Goal: Task Accomplishment & Management: Use online tool/utility

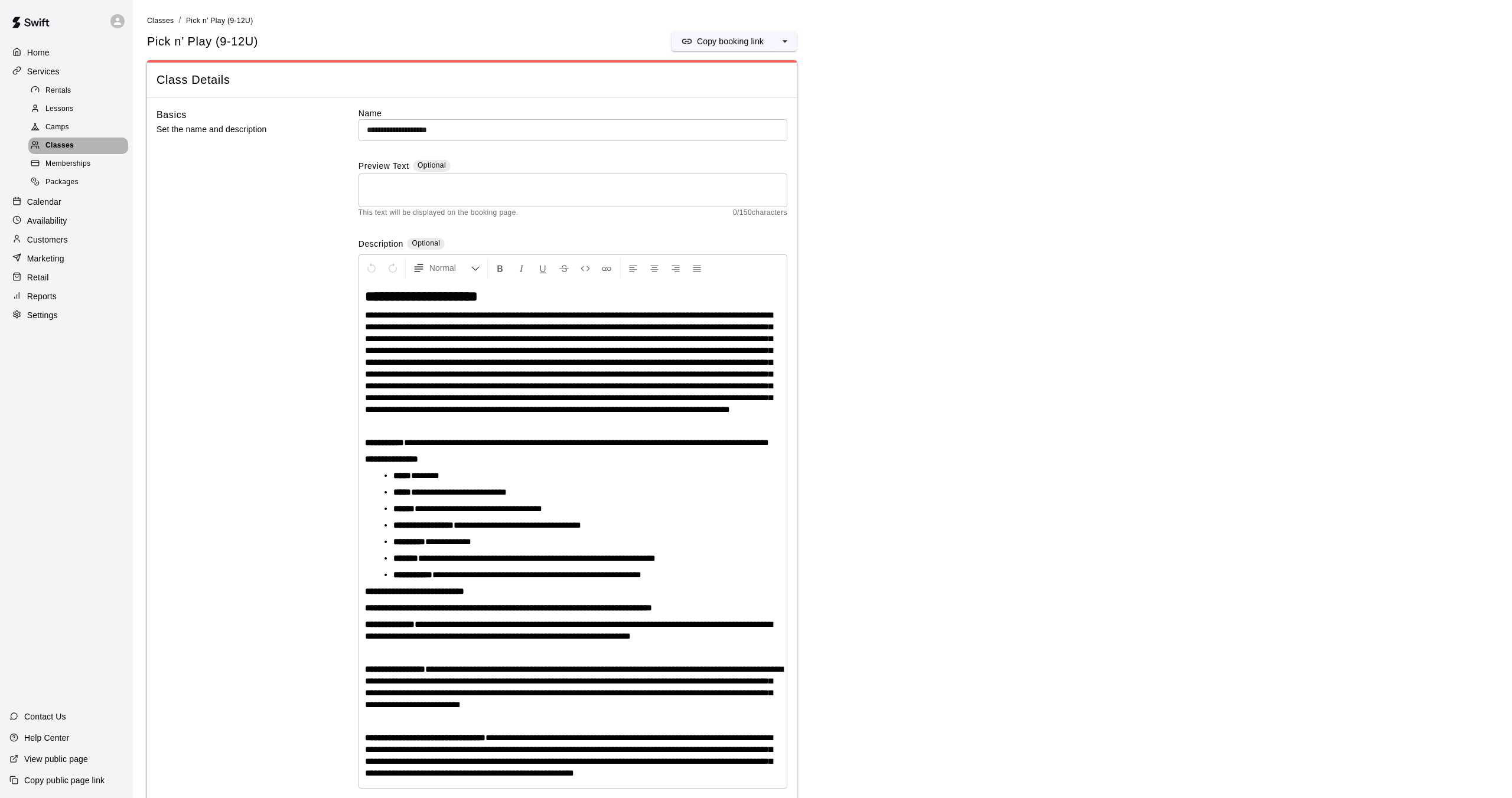
click at [62, 144] on span "Classes" at bounding box center [59, 145] width 29 height 12
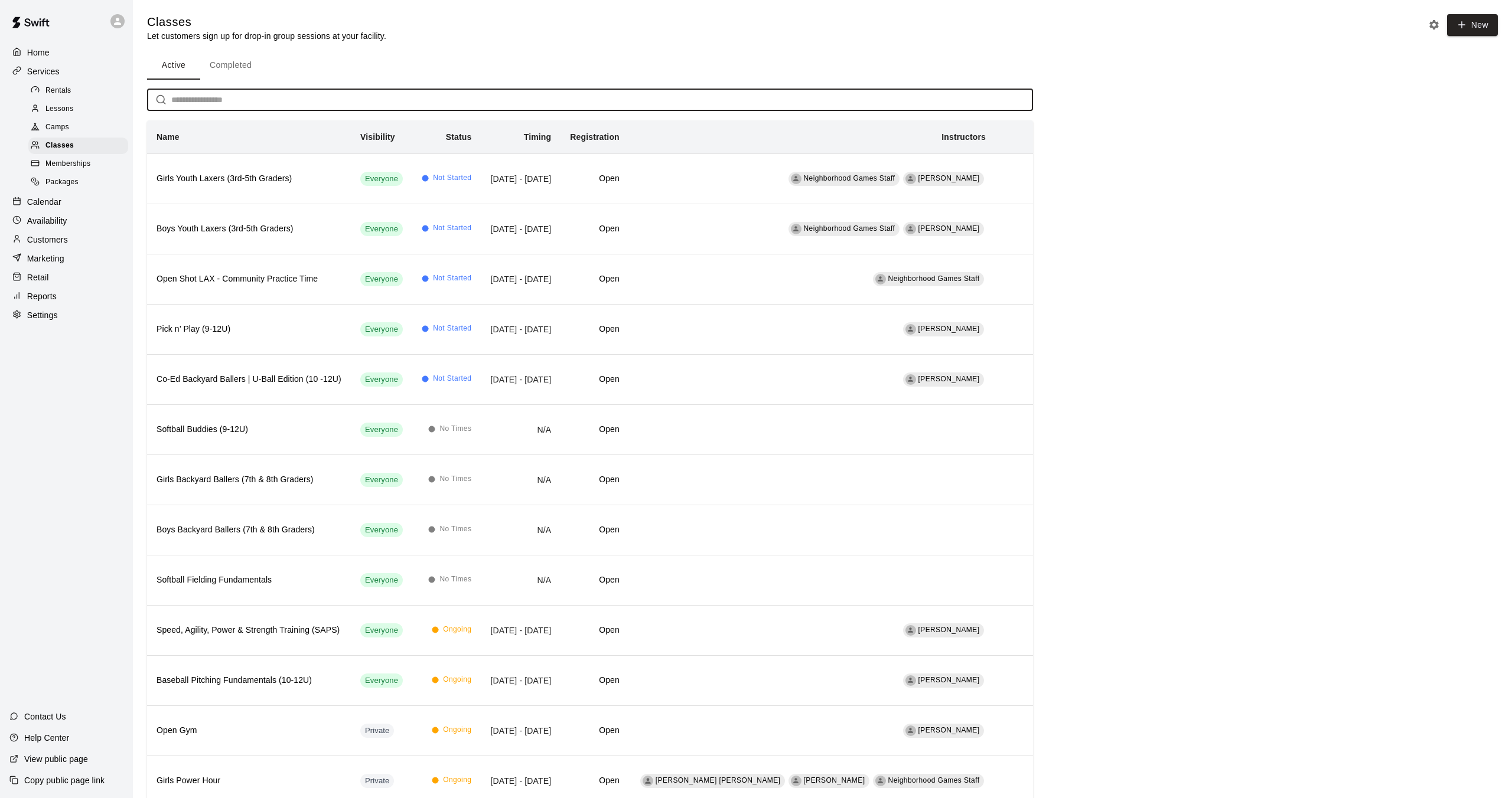
click at [211, 94] on input "text" at bounding box center [602, 99] width 862 height 22
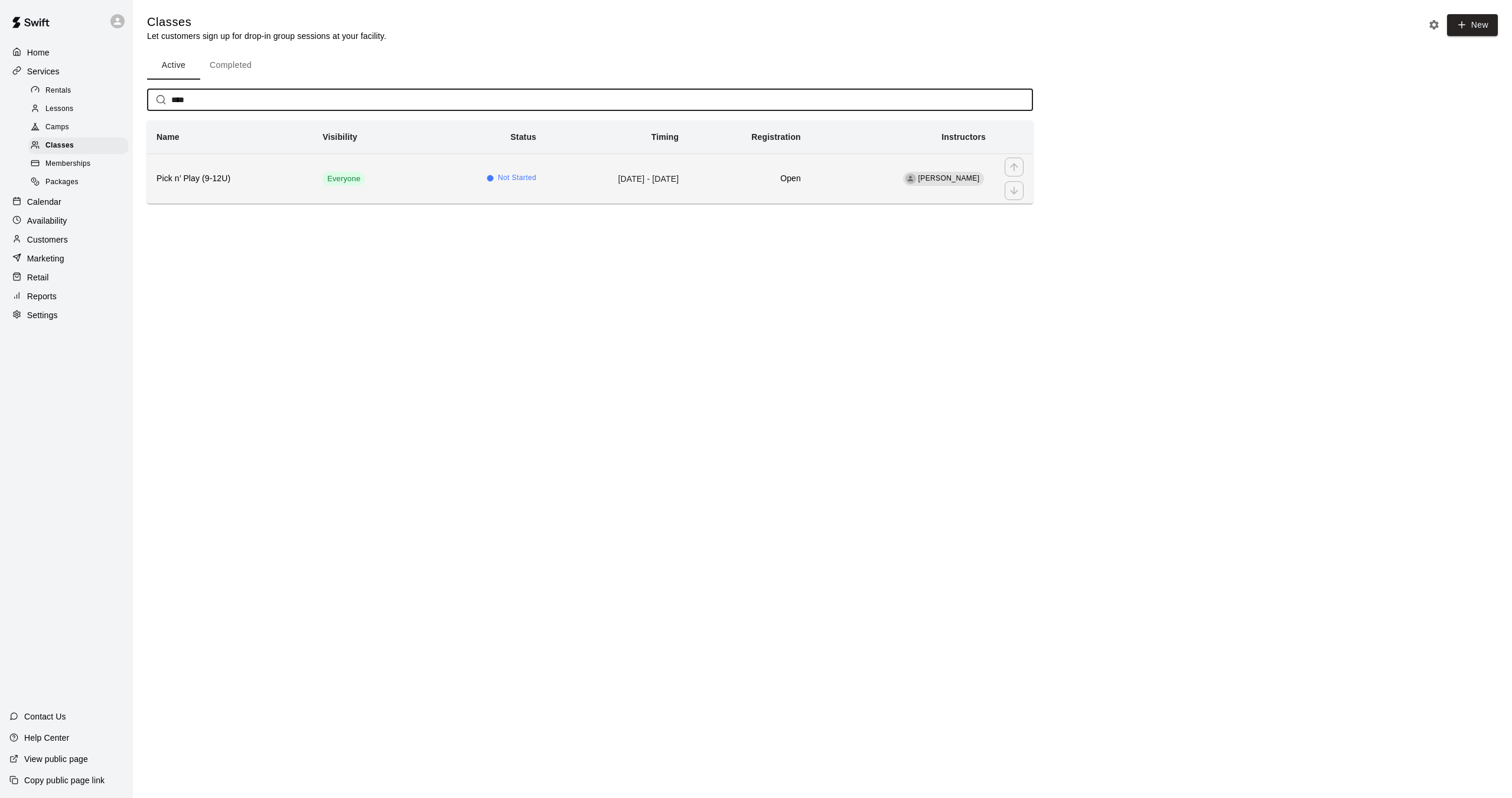
type input "****"
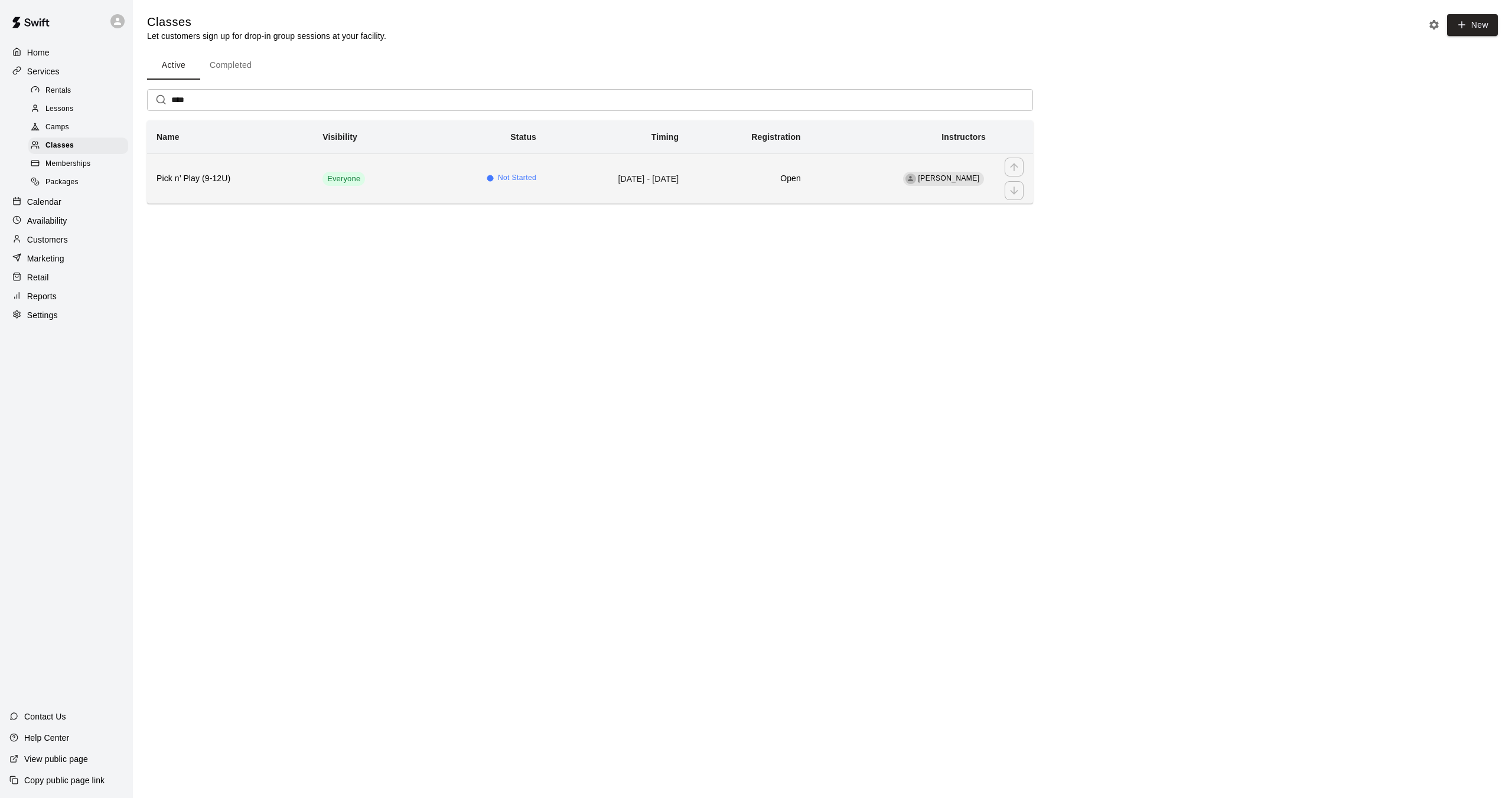
click at [211, 194] on th "Pick n’ Play (9-12U)" at bounding box center [229, 178] width 166 height 50
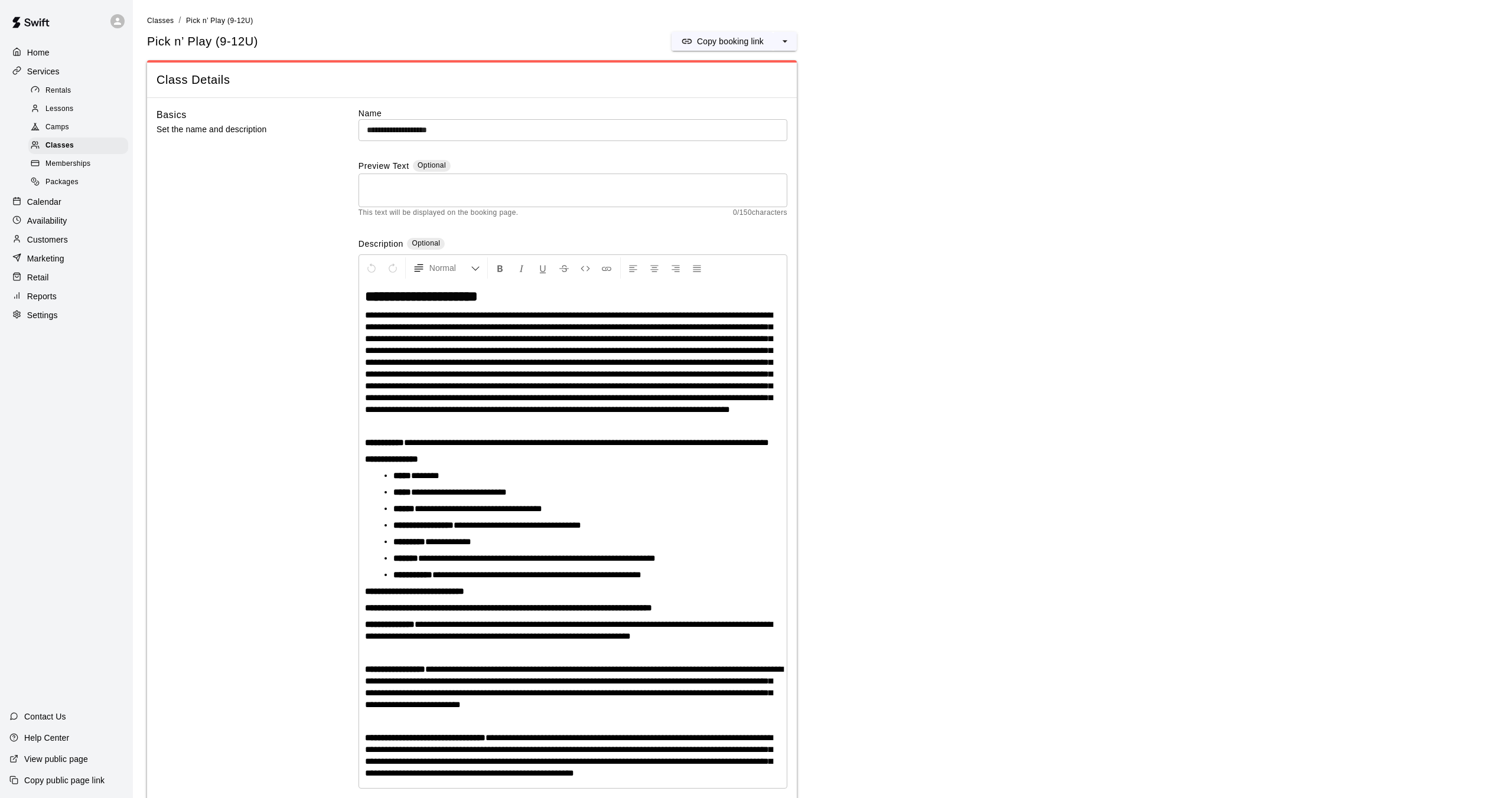
scroll to position [28, 0]
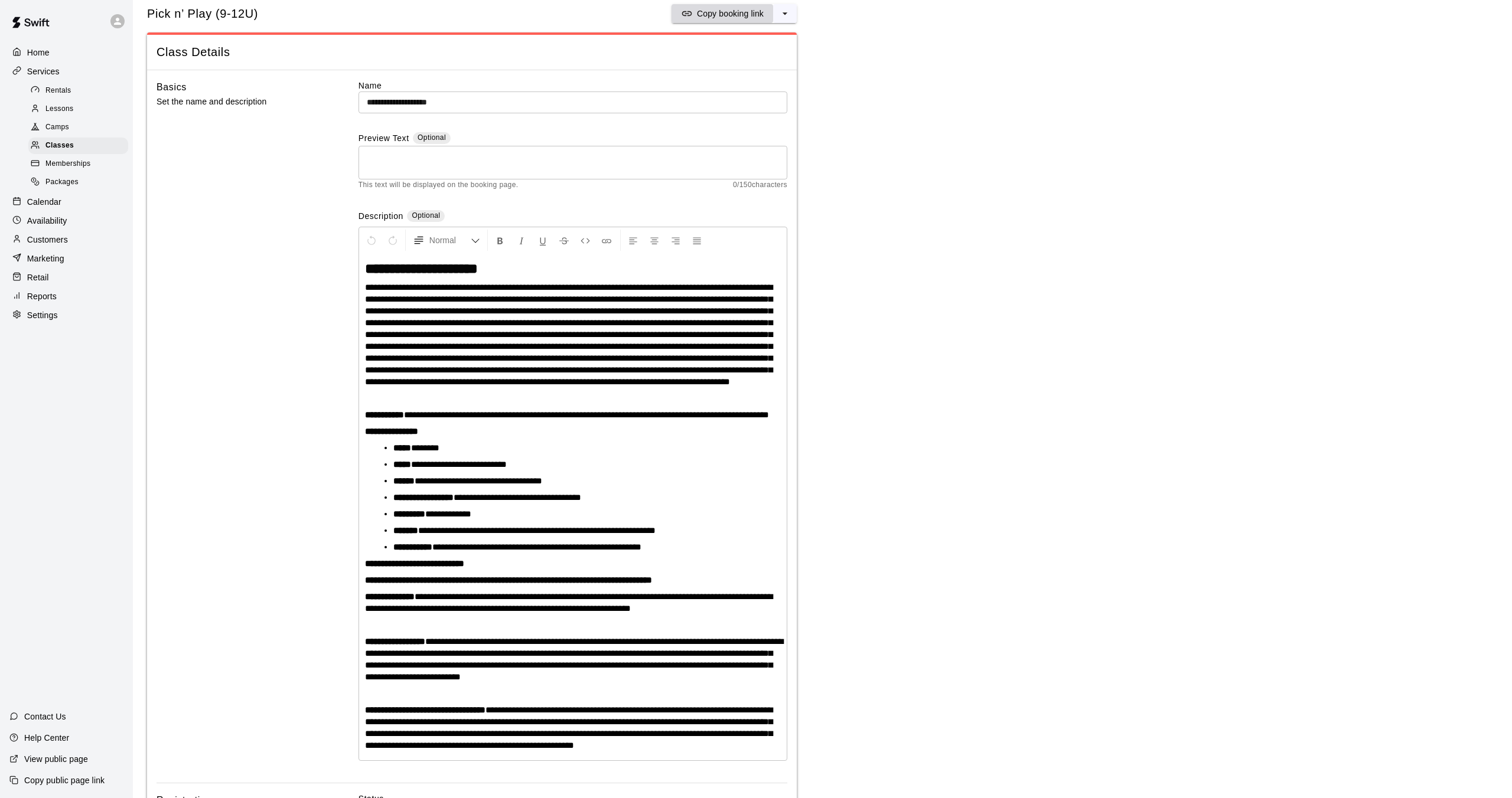
click at [707, 17] on p "Copy booking link" at bounding box center [730, 13] width 66 height 12
